Goal: Transaction & Acquisition: Purchase product/service

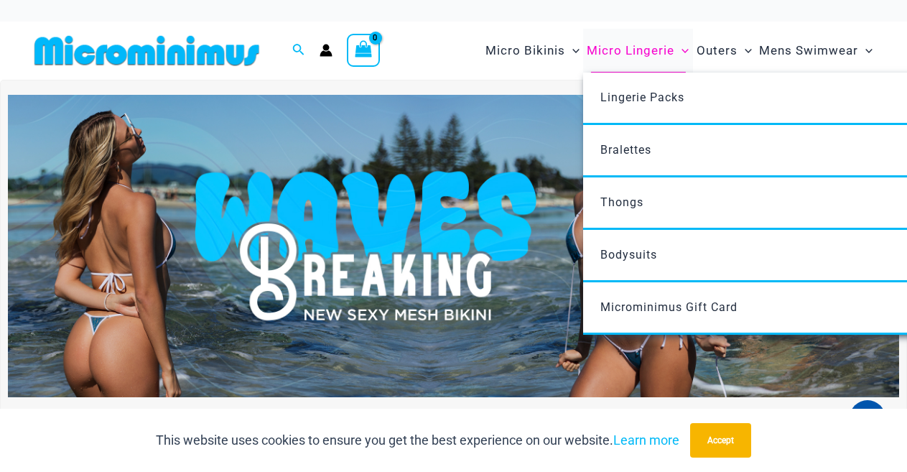
click at [624, 51] on span "Micro Lingerie" at bounding box center [630, 50] width 88 height 37
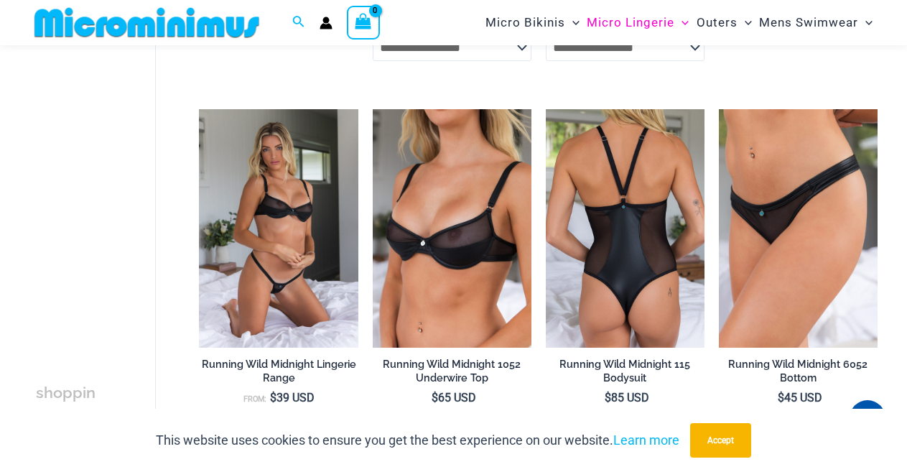
scroll to position [839, 0]
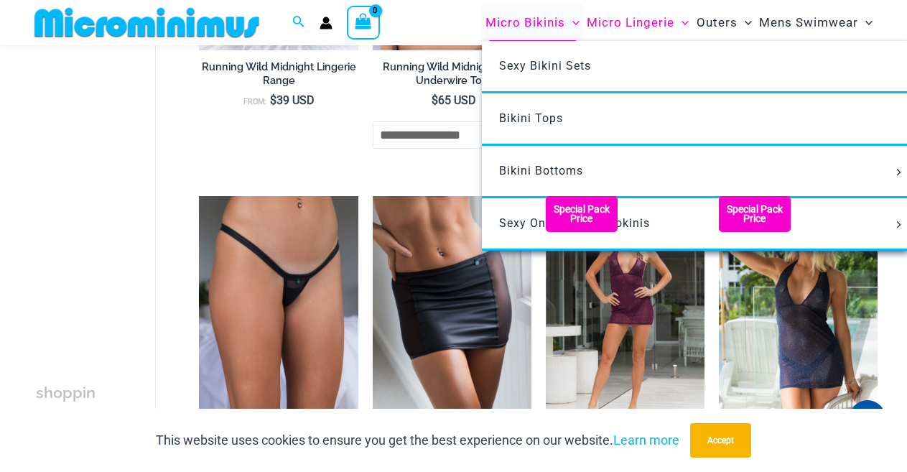
click at [548, 17] on span "Micro Bikinis" at bounding box center [525, 22] width 80 height 37
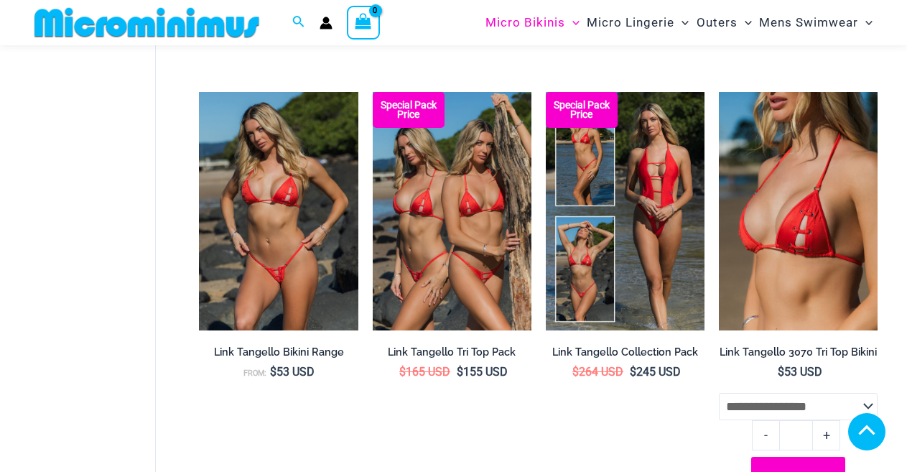
scroll to position [1270, 0]
